Goal: Task Accomplishment & Management: Use online tool/utility

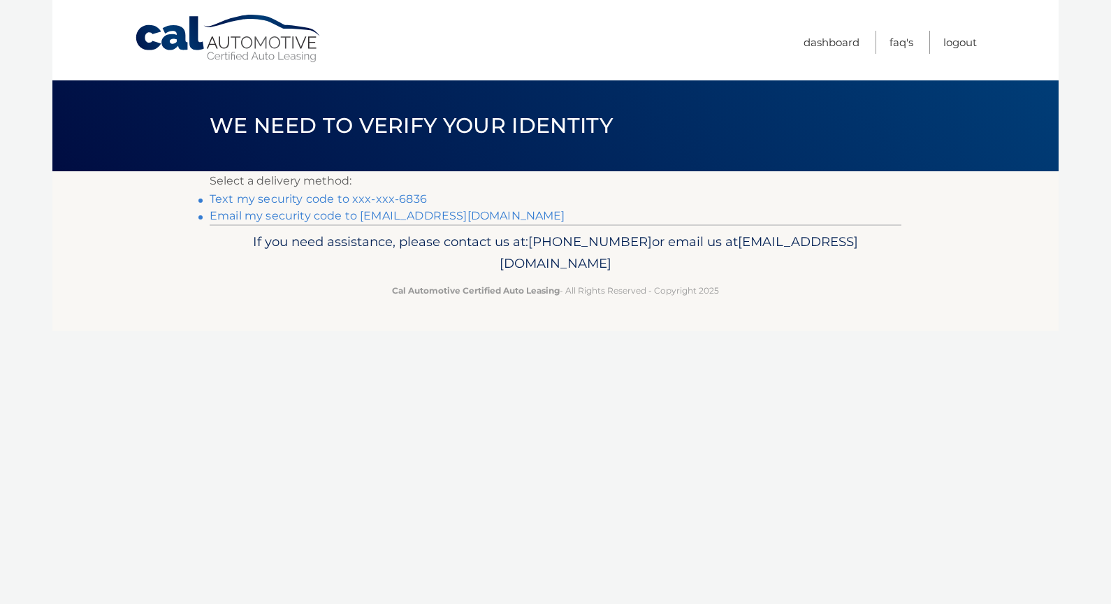
click at [367, 189] on p "Select a delivery method:" at bounding box center [556, 181] width 692 height 20
click at [370, 196] on link "Text my security code to xxx-xxx-6836" at bounding box center [318, 198] width 217 height 13
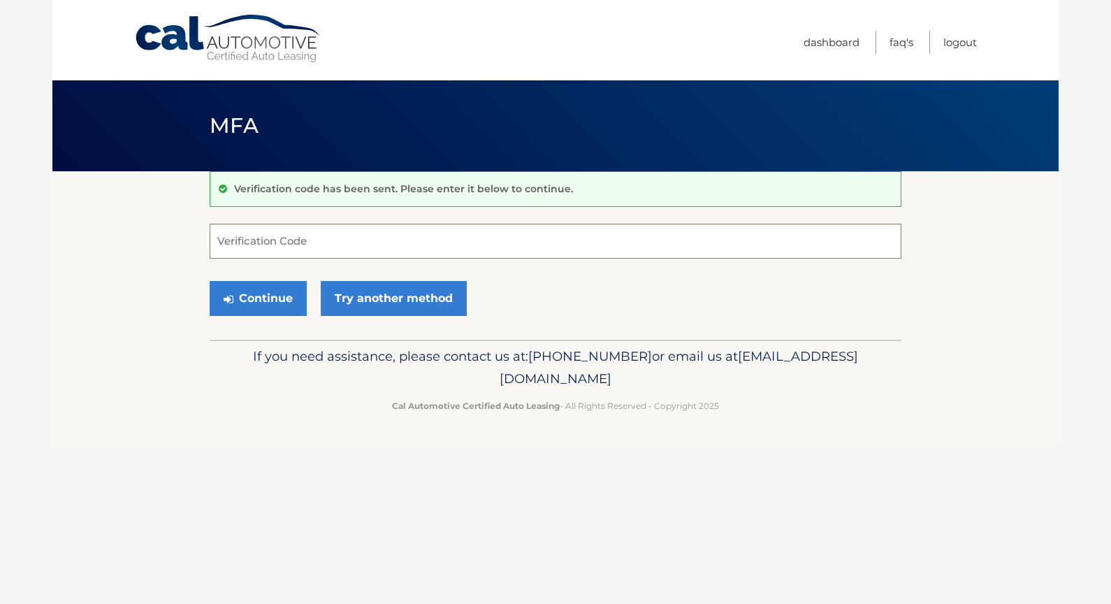
click at [328, 251] on input "Verification Code" at bounding box center [556, 241] width 692 height 35
type input "407355"
click at [210, 281] on button "Continue" at bounding box center [258, 298] width 97 height 35
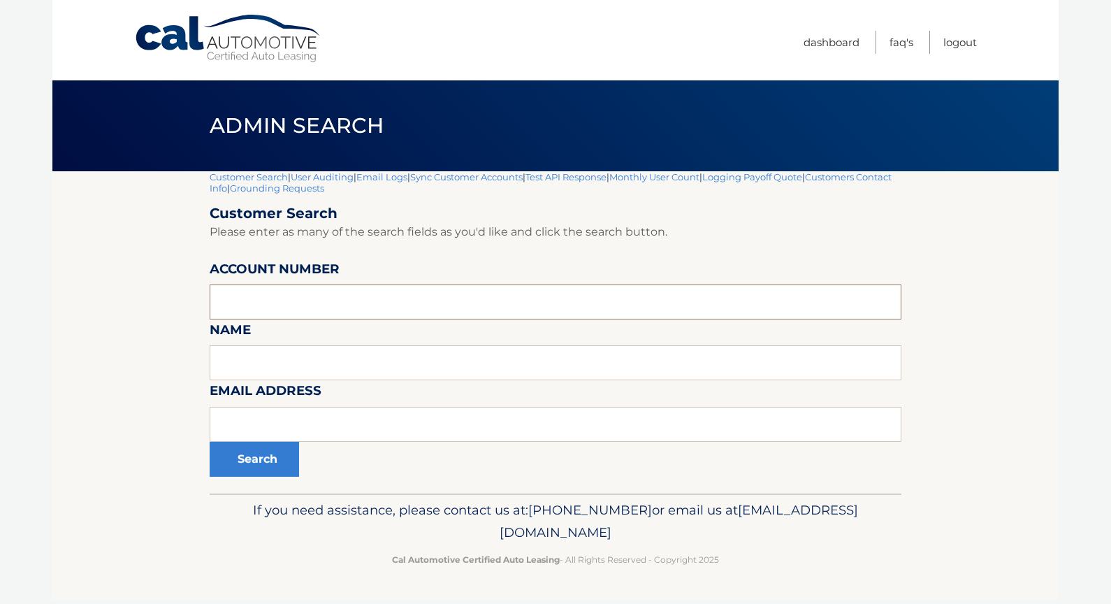
click at [295, 293] on input "text" at bounding box center [556, 301] width 692 height 35
paste input "44455652888"
type input "44455652888"
click at [210, 442] on button "Search" at bounding box center [254, 459] width 89 height 35
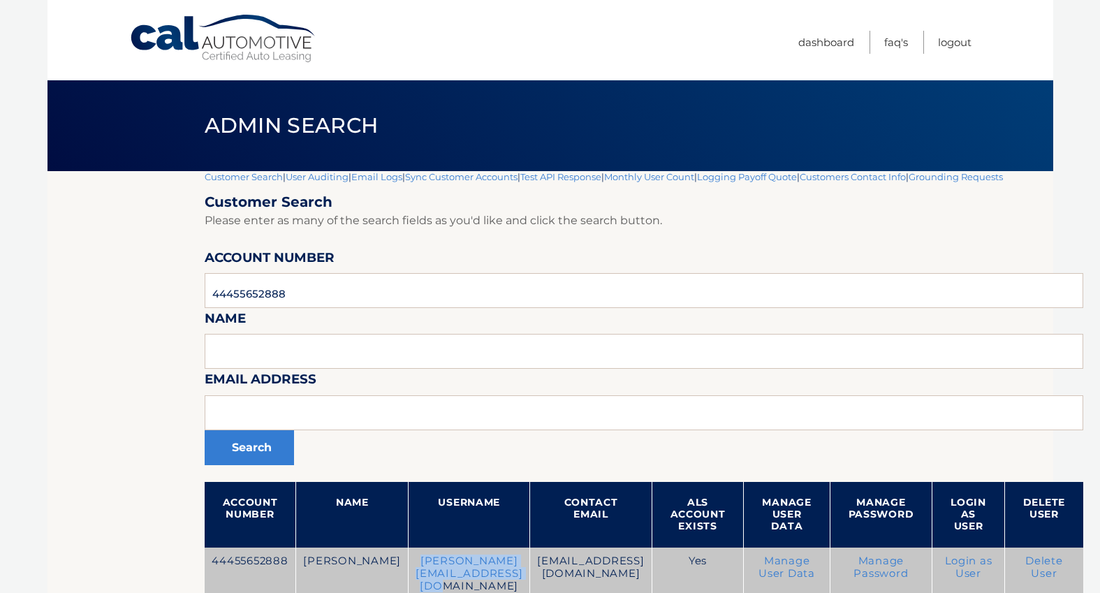
drag, startPoint x: 580, startPoint y: 564, endPoint x: 383, endPoint y: 560, distance: 197.0
click at [409, 560] on td "william.aparicioramos@gmail.com" at bounding box center [470, 574] width 122 height 52
copy td "william.aparicioramos@gmail.com"
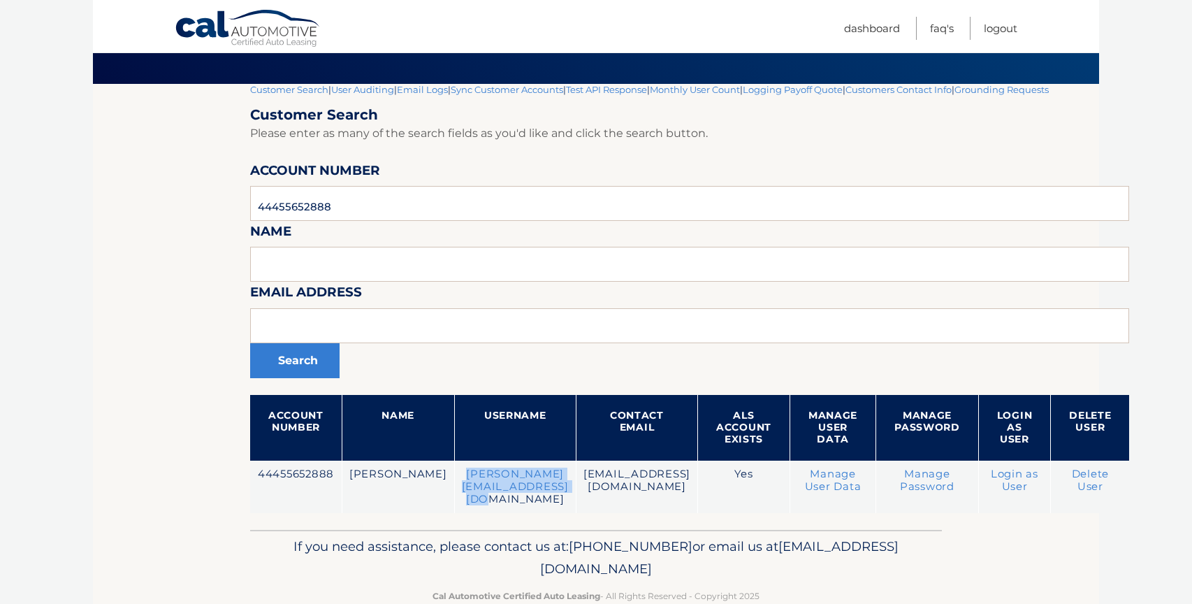
scroll to position [106, 0]
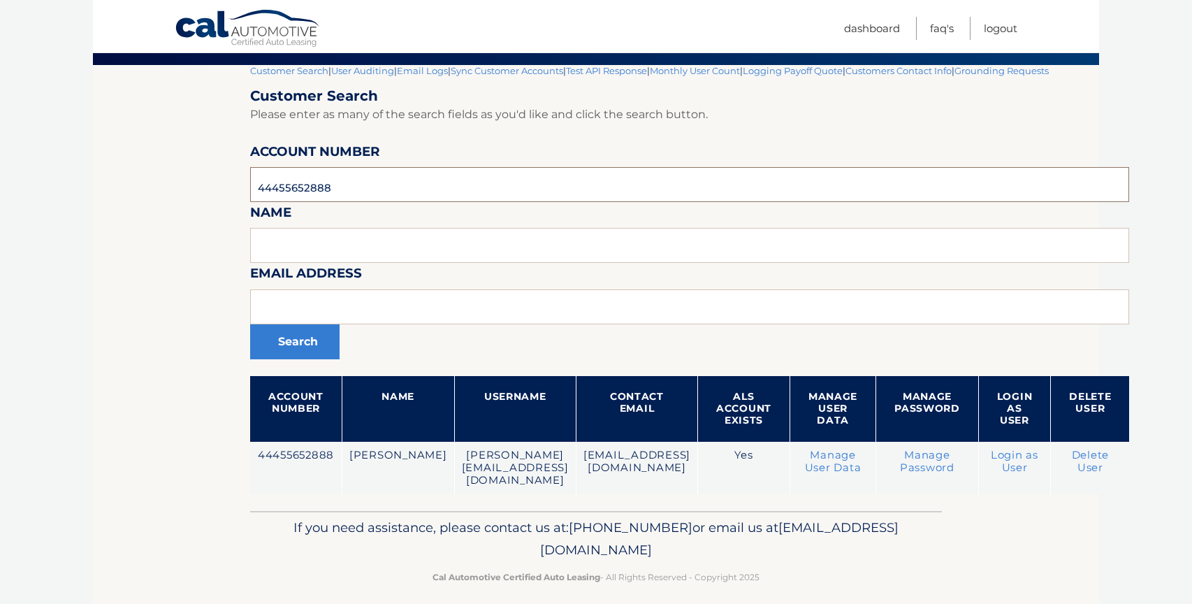
drag, startPoint x: 353, startPoint y: 188, endPoint x: 133, endPoint y: 188, distance: 220.1
click at [133, 188] on section "Customer Search | User Auditing | Email Logs | Sync Customer Accounts | Test AP…" at bounding box center [596, 288] width 1006 height 446
click at [369, 72] on link "User Auditing" at bounding box center [362, 70] width 63 height 11
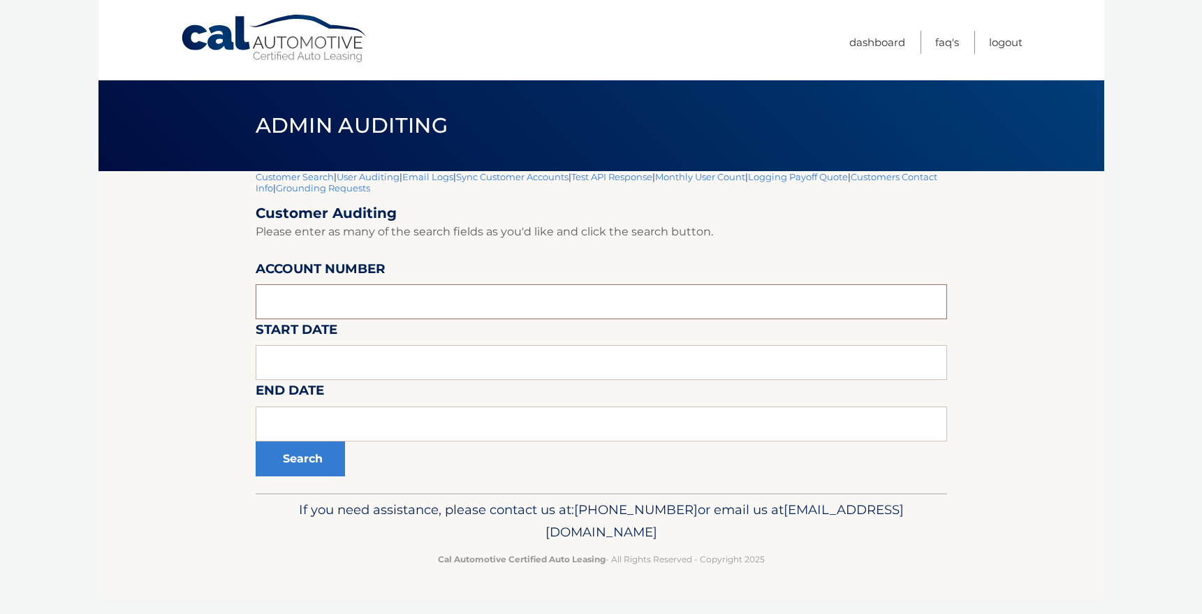
click at [315, 302] on input "tel" at bounding box center [602, 301] width 692 height 35
paste input "44455652888"
type input "44455652888"
click at [256, 442] on button "Search" at bounding box center [300, 459] width 89 height 35
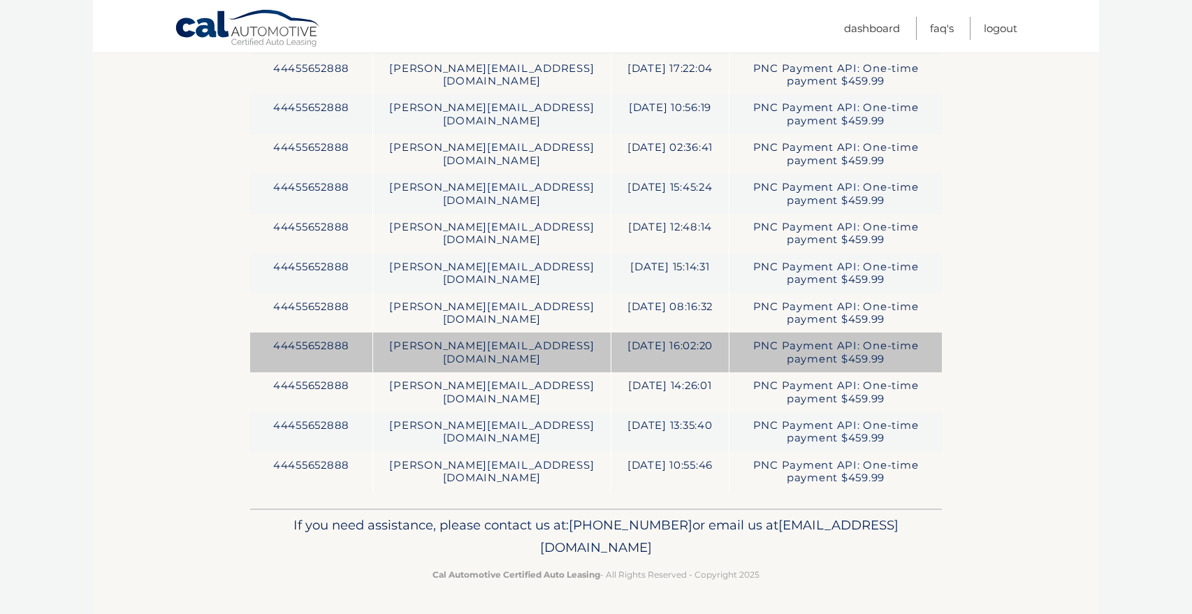
scroll to position [779, 0]
